Goal: Task Accomplishment & Management: Use online tool/utility

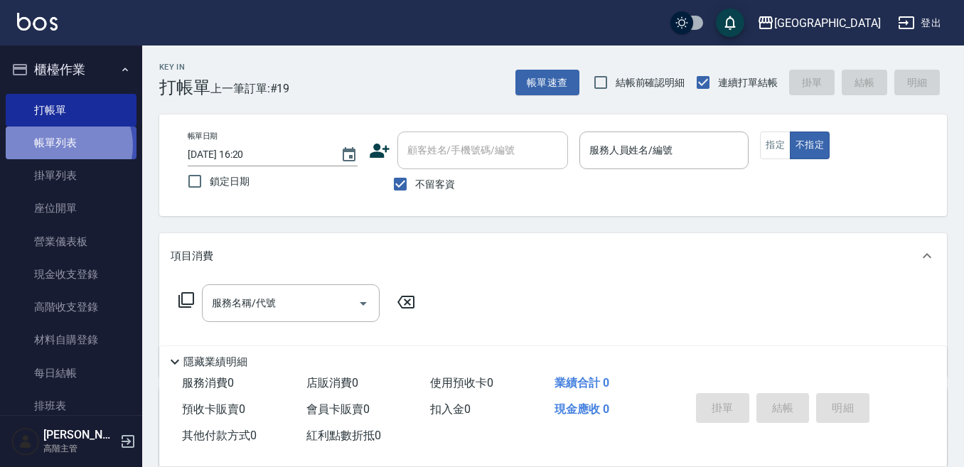
click at [65, 146] on link "帳單列表" at bounding box center [71, 143] width 131 height 33
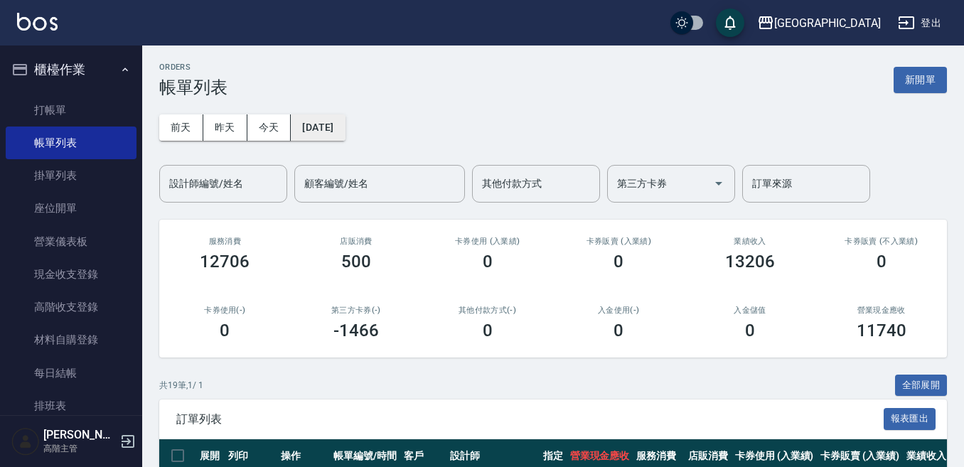
click at [345, 126] on button "[DATE]" at bounding box center [318, 127] width 54 height 26
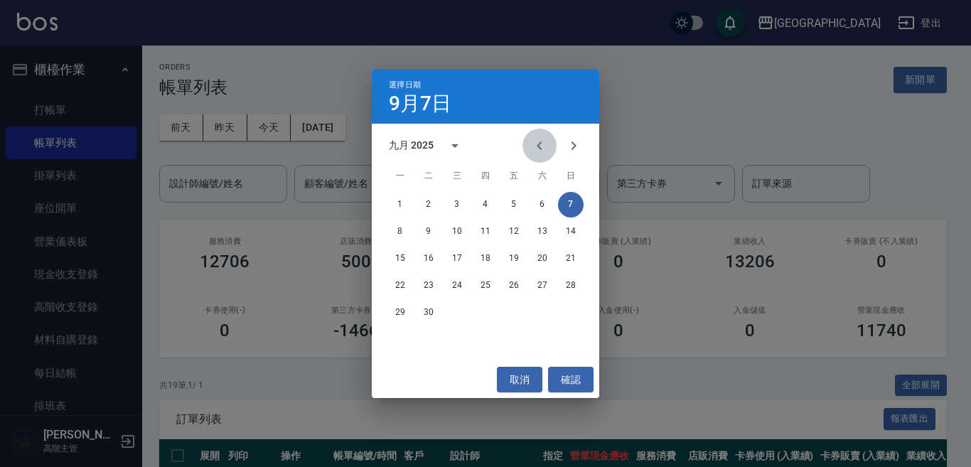
click at [541, 146] on icon "Previous month" at bounding box center [539, 145] width 17 height 17
click at [540, 146] on icon "Previous month" at bounding box center [539, 145] width 17 height 17
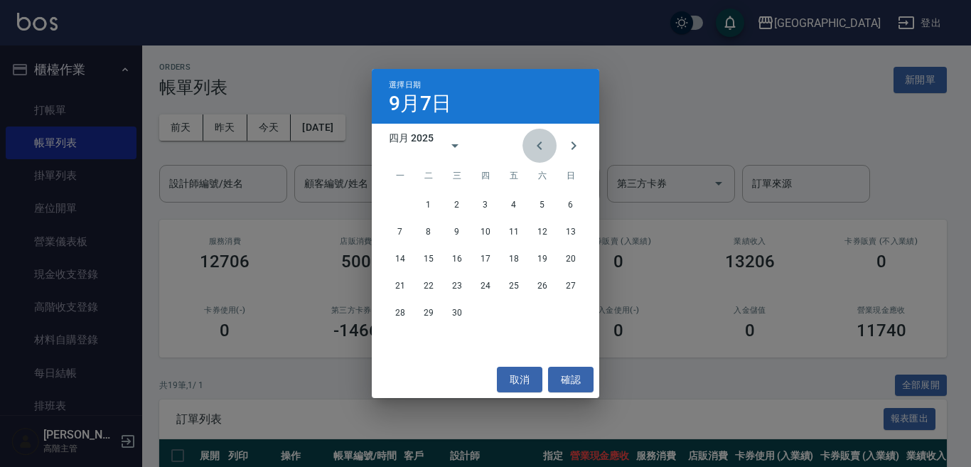
click at [540, 146] on icon "Previous month" at bounding box center [539, 145] width 17 height 17
click at [486, 255] on button "16" at bounding box center [486, 259] width 26 height 26
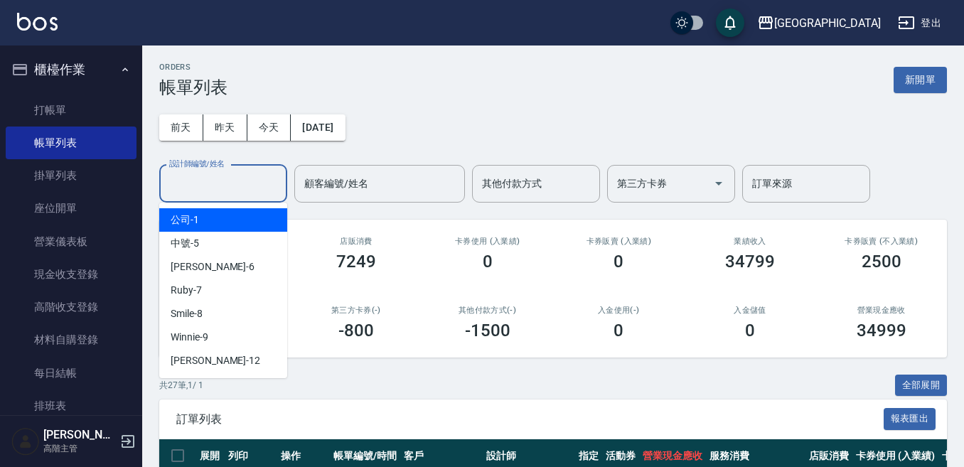
click at [252, 187] on input "設計師編號/姓名" at bounding box center [223, 183] width 115 height 25
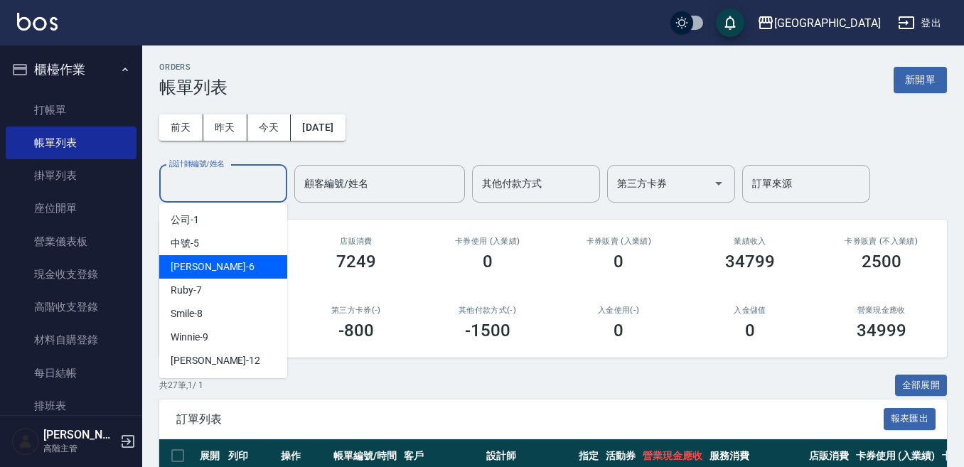
click at [222, 267] on div "[PERSON_NAME] -6" at bounding box center [223, 266] width 128 height 23
type input "Judy-6"
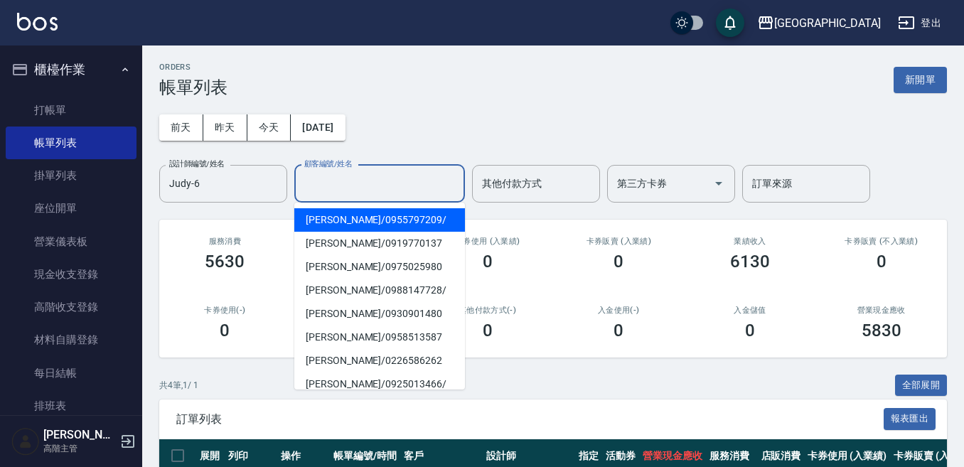
click at [408, 181] on input "顧客編號/姓名" at bounding box center [380, 183] width 158 height 25
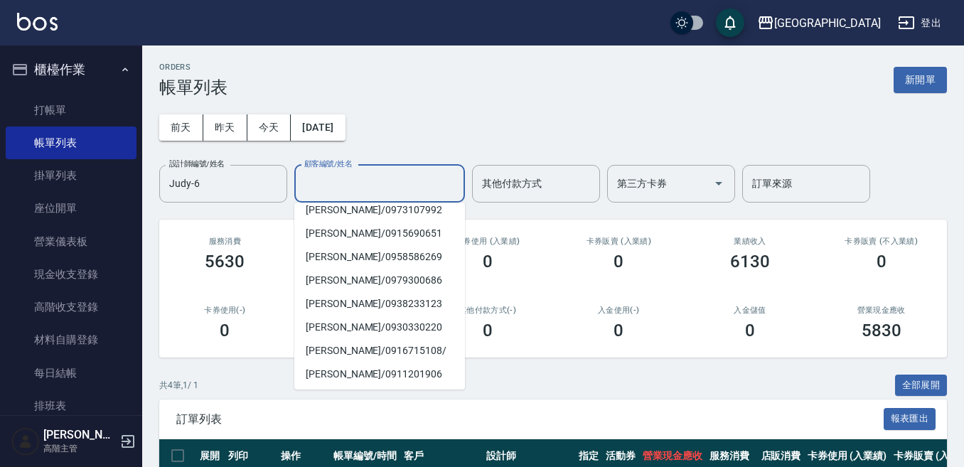
scroll to position [294, 0]
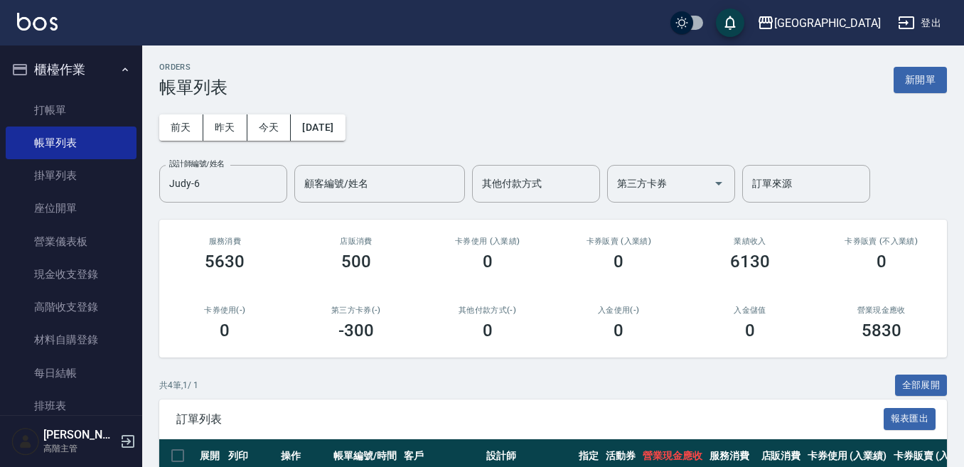
click at [464, 104] on div "[DATE] [DATE] [DATE] [DATE] 設計師編號/姓名 [PERSON_NAME]-6 設計師編號/姓名 顧客編號/姓名 顧客編號/姓名 其…" at bounding box center [553, 149] width 788 height 105
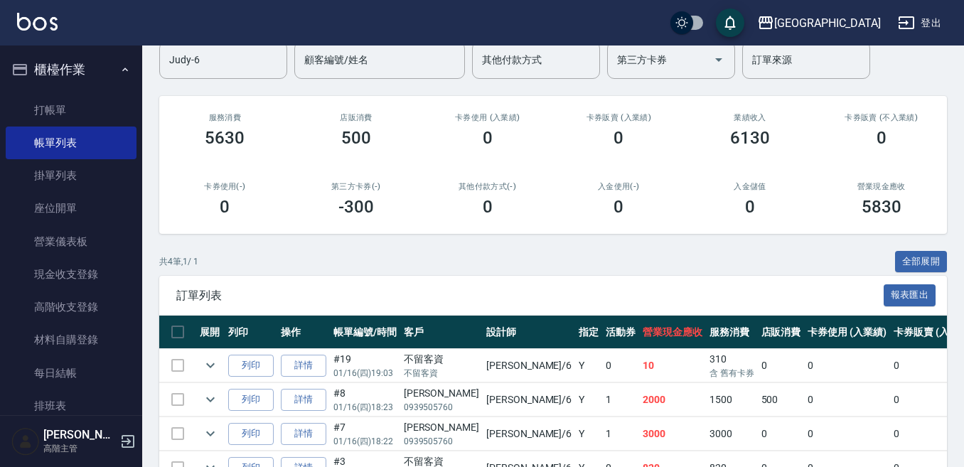
scroll to position [210, 0]
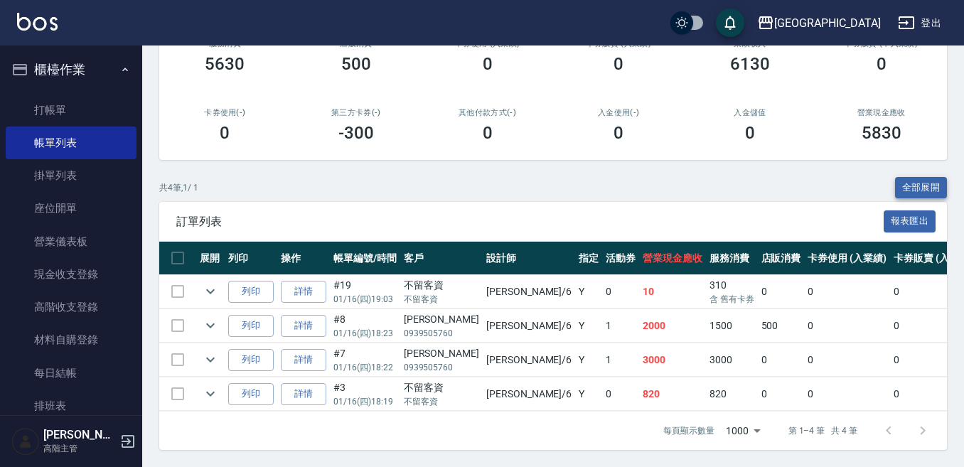
click at [929, 177] on button "全部展開" at bounding box center [921, 188] width 53 height 22
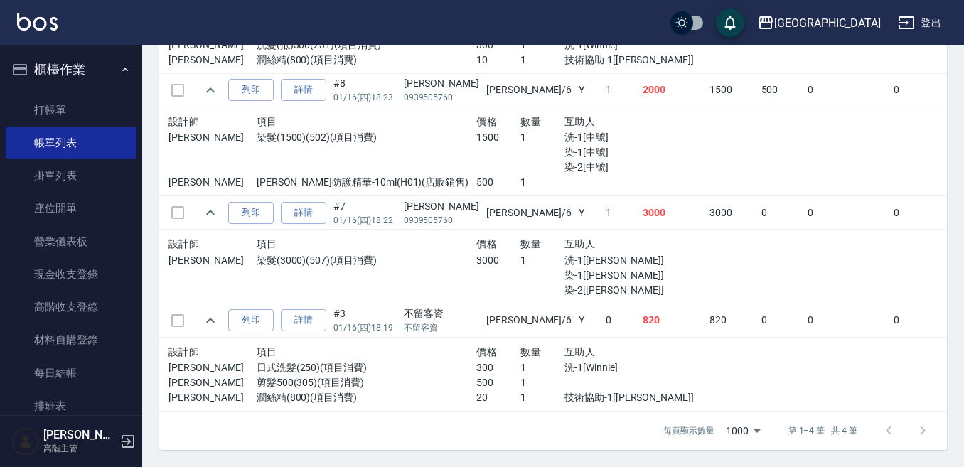
scroll to position [504, 0]
click at [122, 70] on icon "button" at bounding box center [125, 70] width 6 height 4
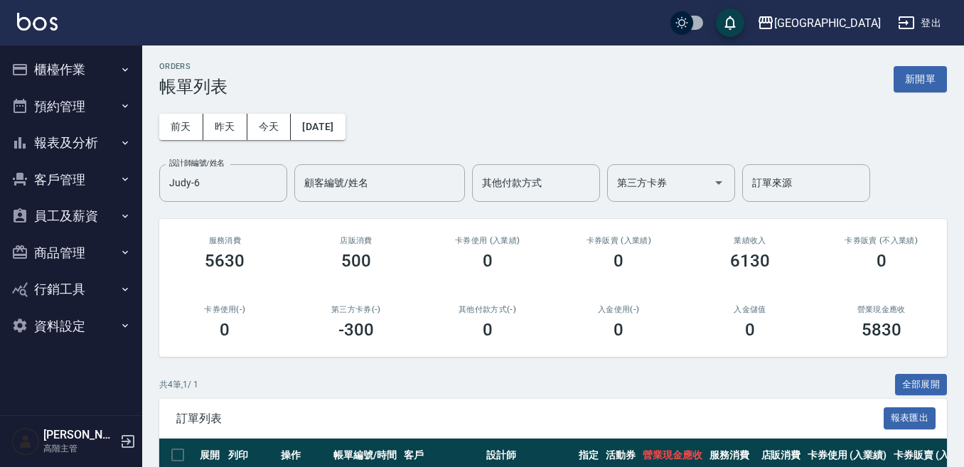
scroll to position [0, 0]
click at [78, 72] on button "櫃檯作業" at bounding box center [71, 69] width 131 height 37
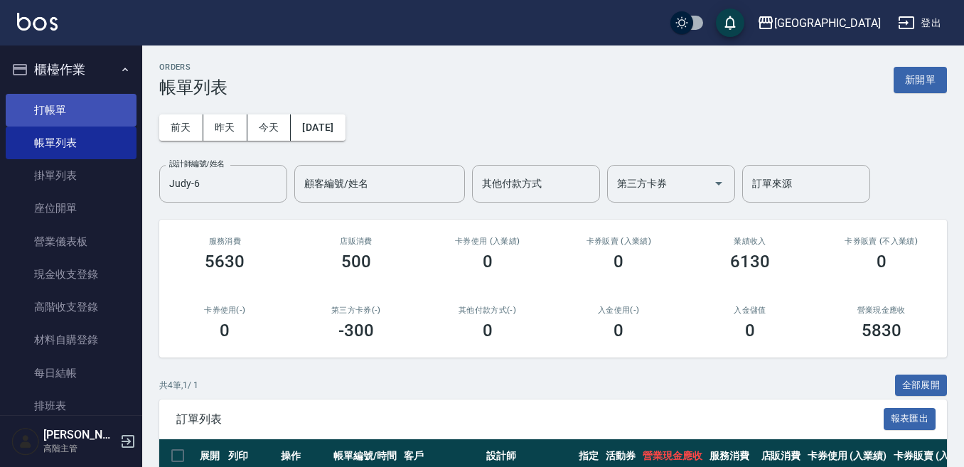
click at [66, 115] on link "打帳單" at bounding box center [71, 110] width 131 height 33
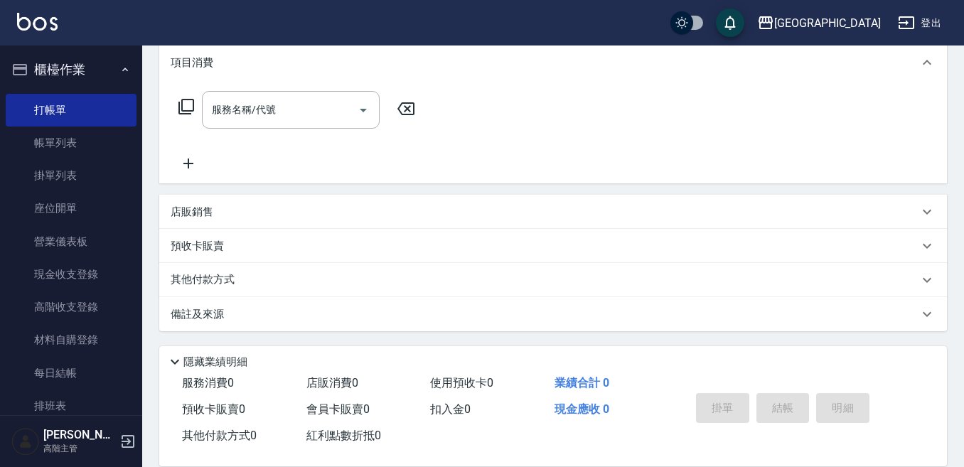
scroll to position [194, 0]
click at [58, 107] on link "打帳單" at bounding box center [71, 110] width 131 height 33
